Goal: Navigation & Orientation: Find specific page/section

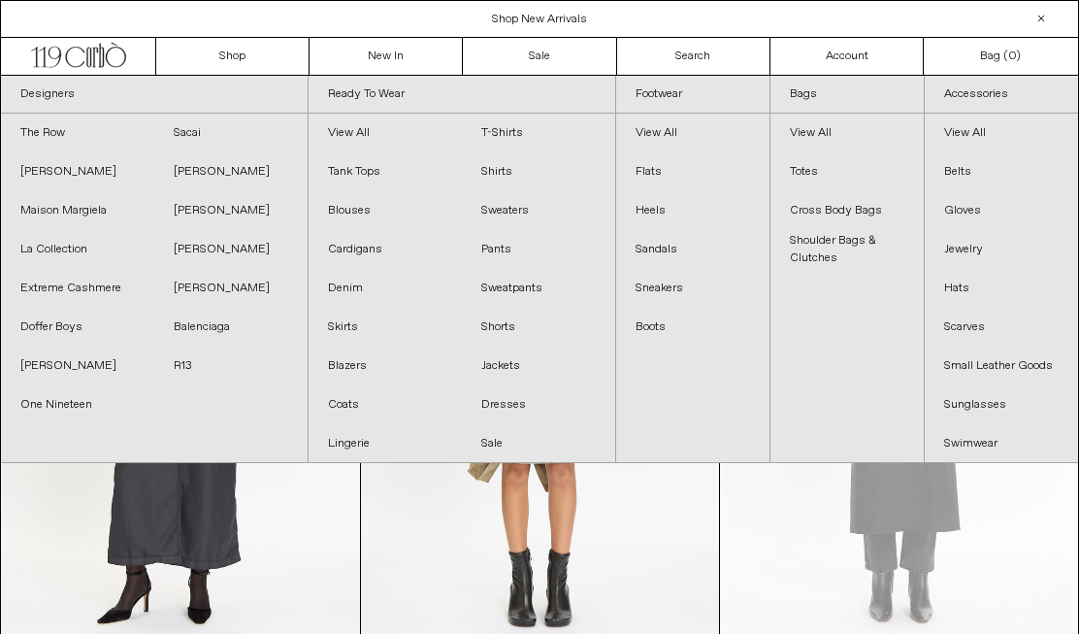
click at [358, 315] on link "Skirts" at bounding box center [385, 327] width 153 height 39
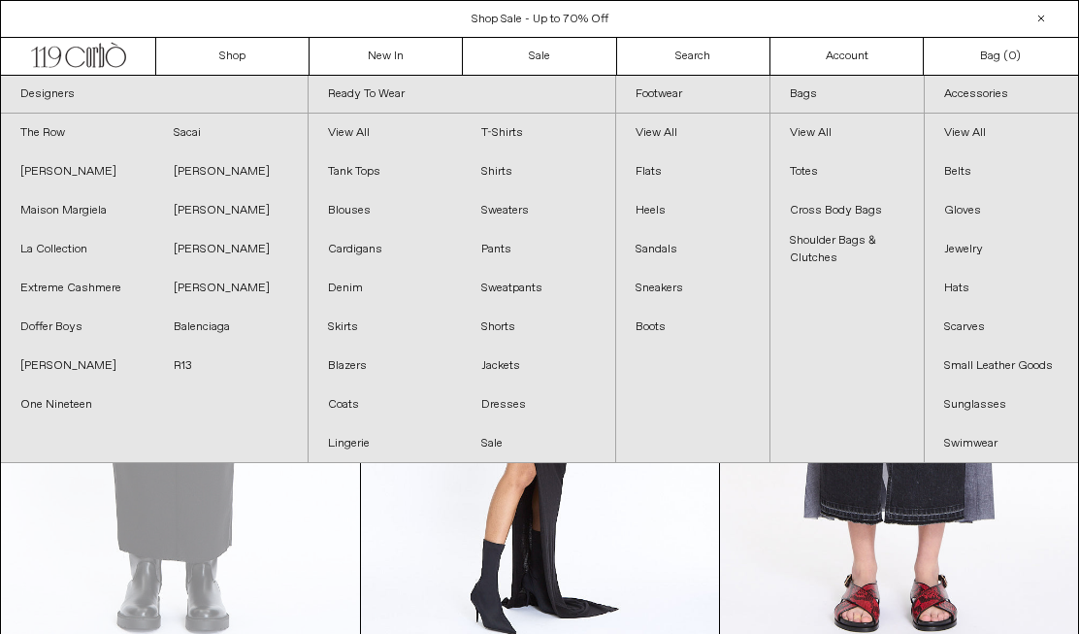
click at [520, 405] on link "Dresses" at bounding box center [538, 404] width 153 height 39
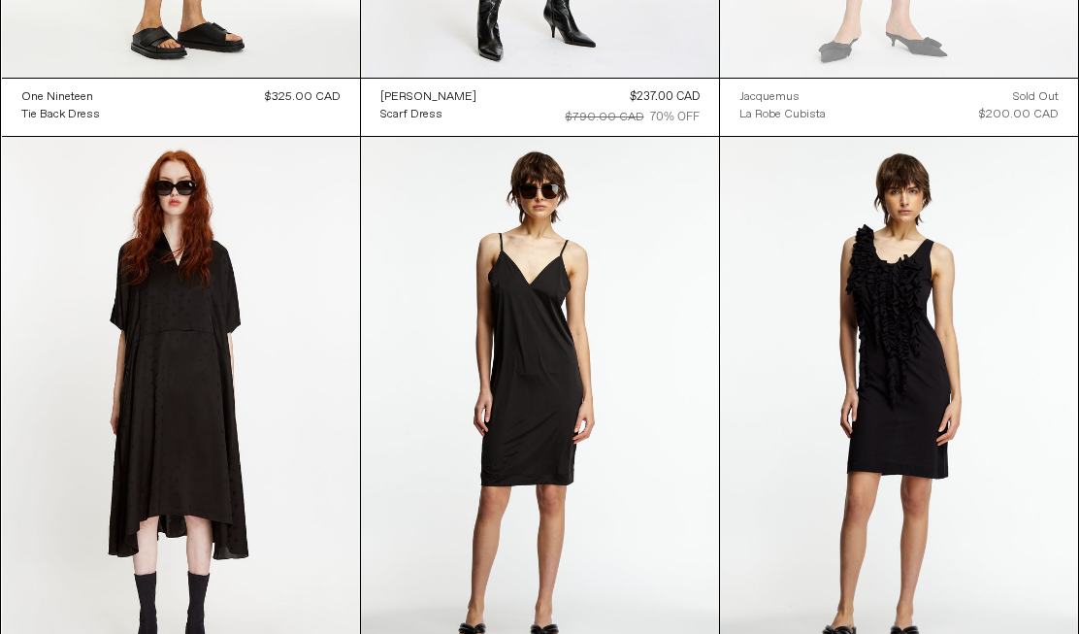
scroll to position [2949, 0]
